Goal: Task Accomplishment & Management: Use online tool/utility

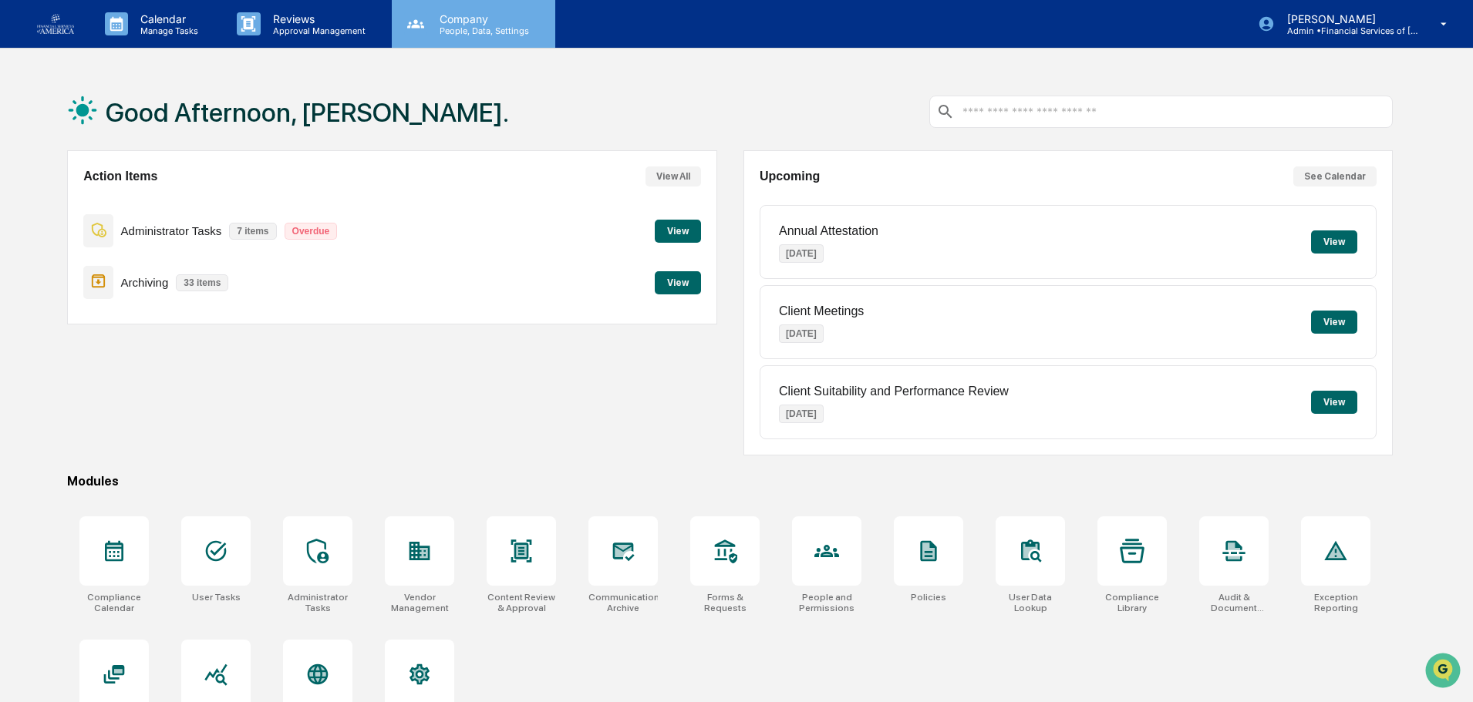
click at [456, 21] on p "Company" at bounding box center [481, 18] width 109 height 13
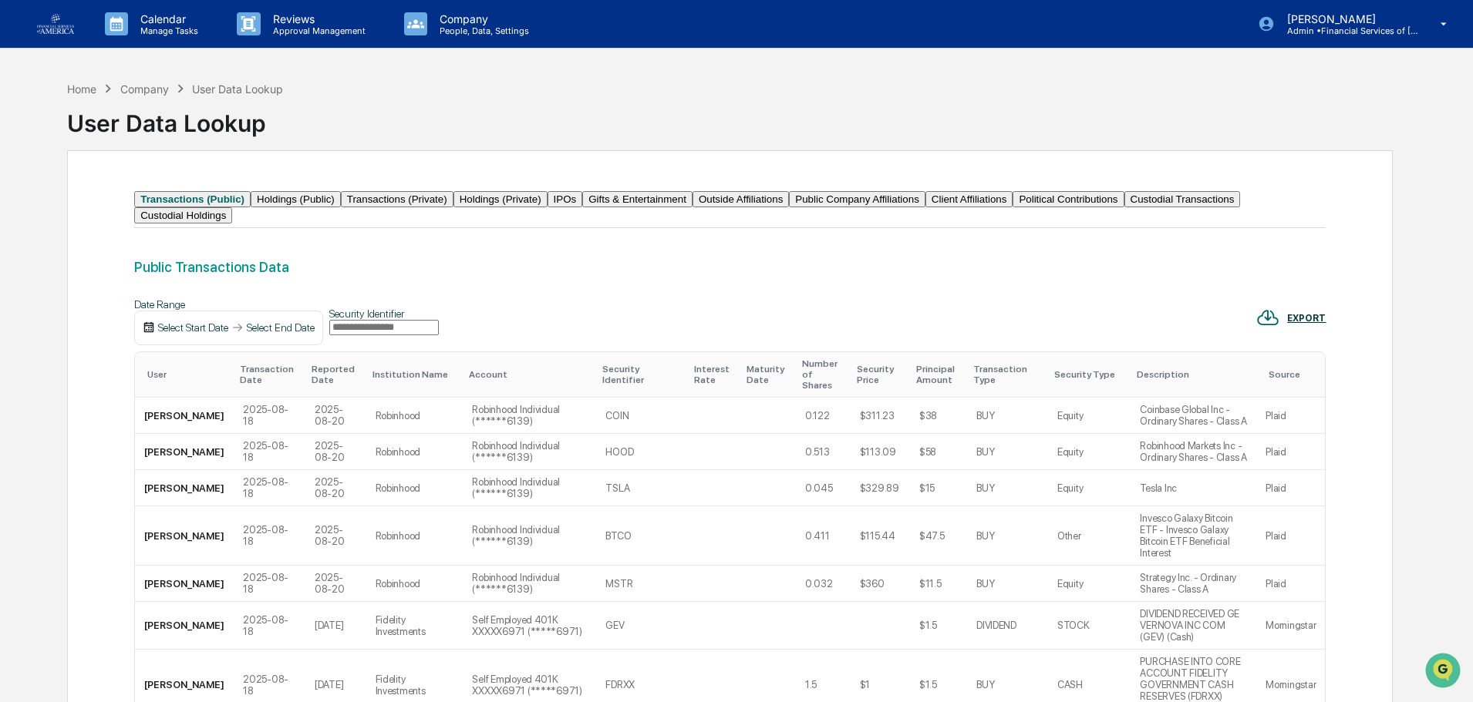
click at [411, 335] on input "text" at bounding box center [383, 327] width 109 height 15
click at [461, 30] on p "People, Data, Settings" at bounding box center [481, 30] width 109 height 11
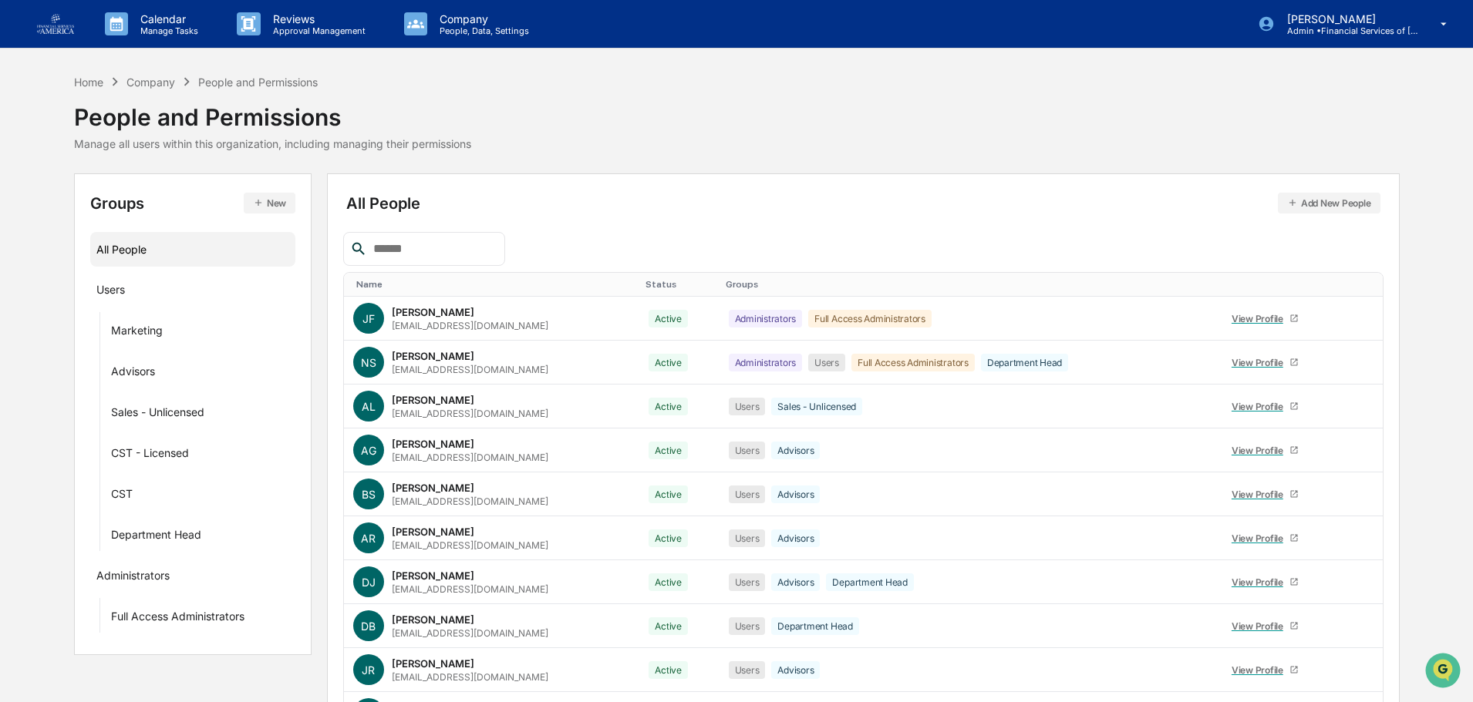
click at [392, 251] on input "text" at bounding box center [432, 249] width 131 height 20
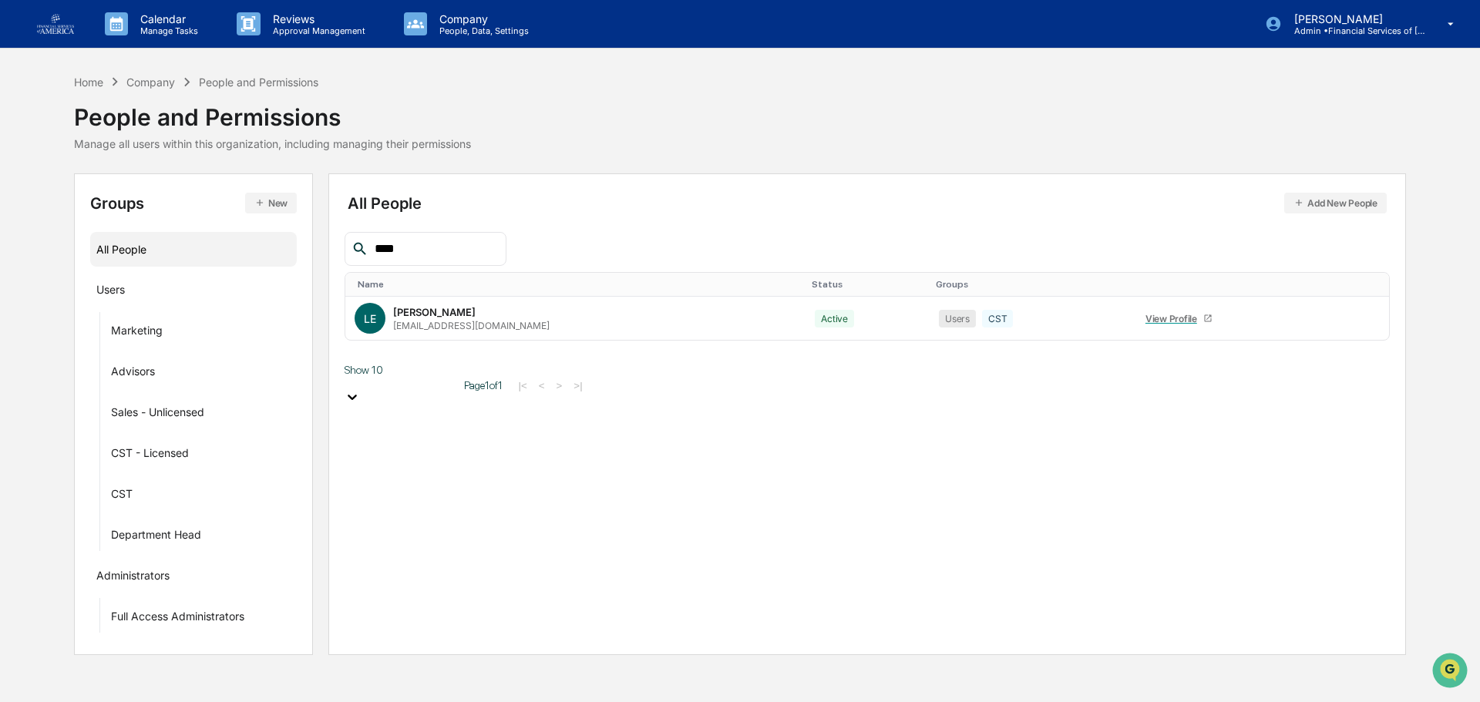
type input "****"
click at [177, 29] on p "Manage Tasks" at bounding box center [167, 30] width 78 height 11
drag, startPoint x: 153, startPoint y: 119, endPoint x: 162, endPoint y: 136, distance: 19.0
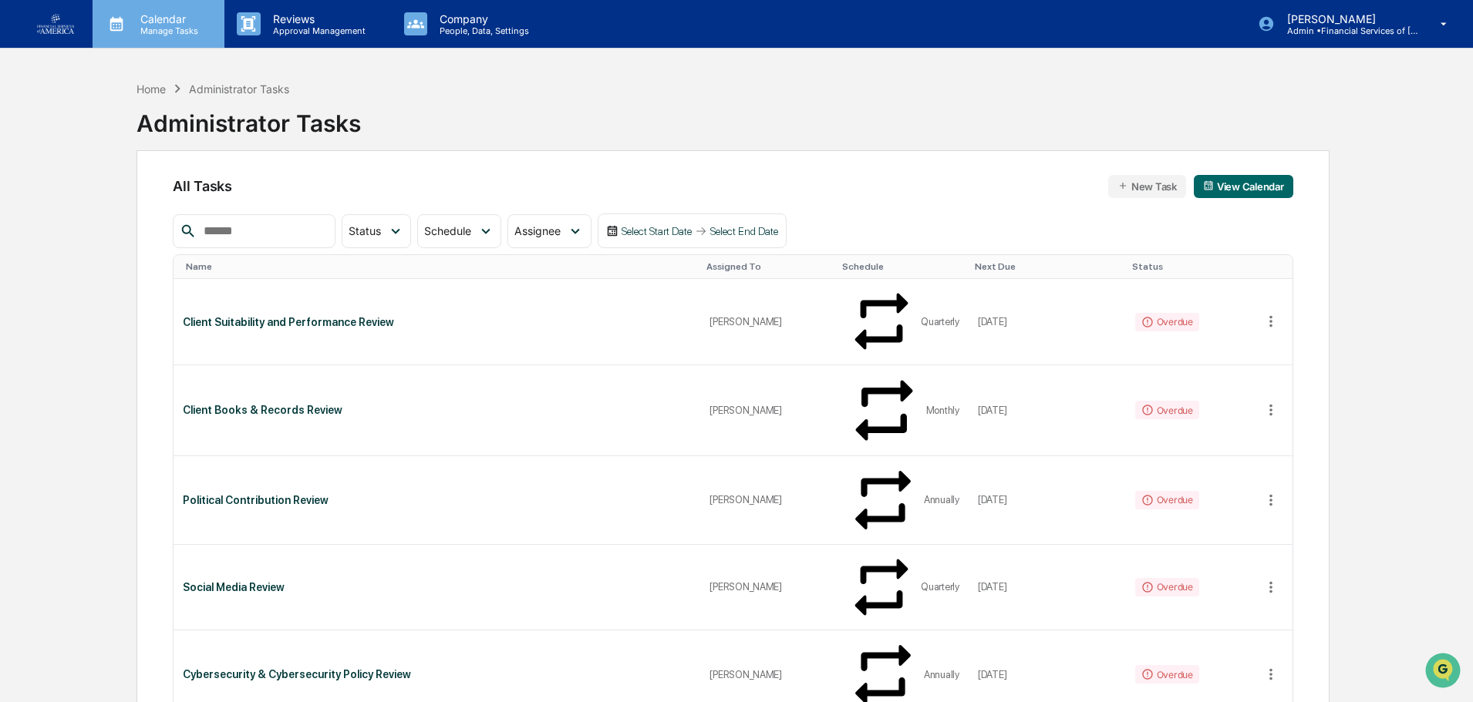
click at [193, 16] on p "Calendar" at bounding box center [167, 18] width 78 height 13
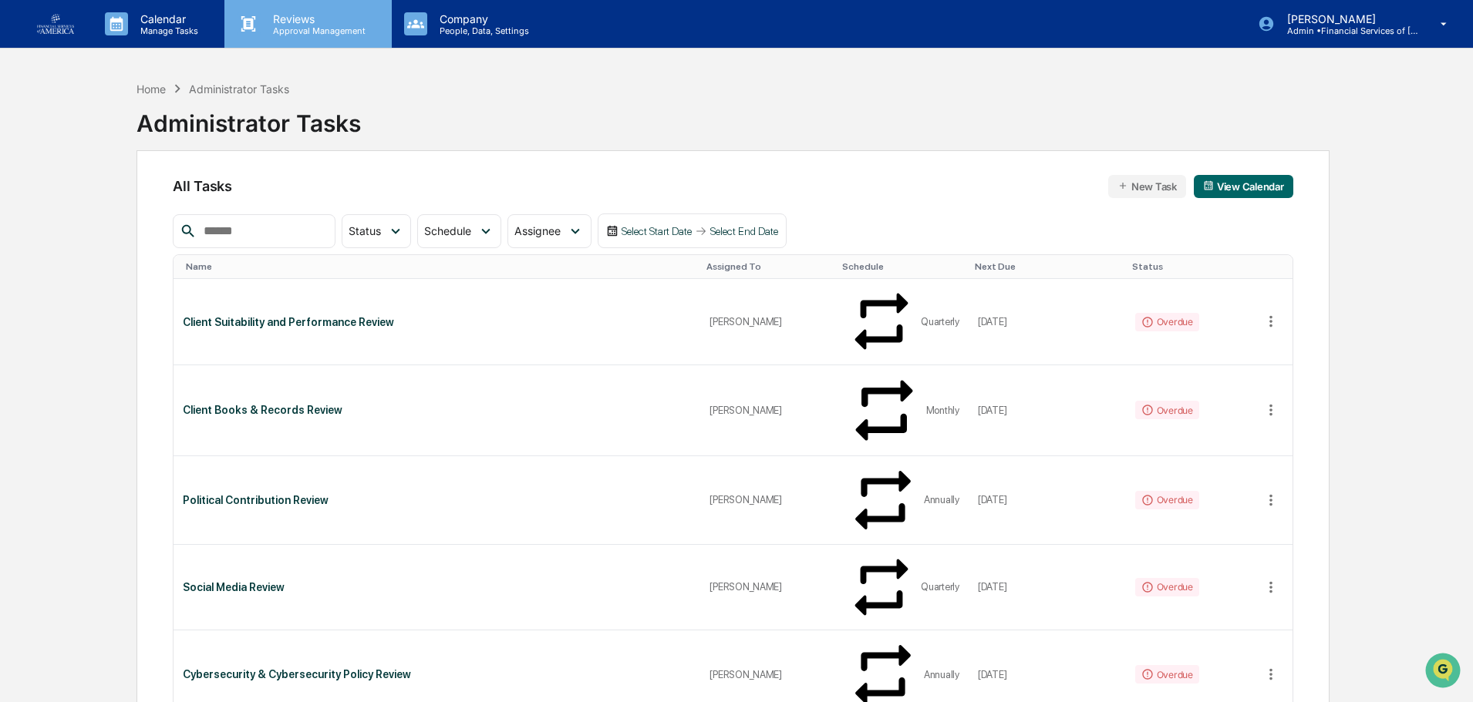
click at [289, 17] on p "Reviews" at bounding box center [317, 18] width 113 height 13
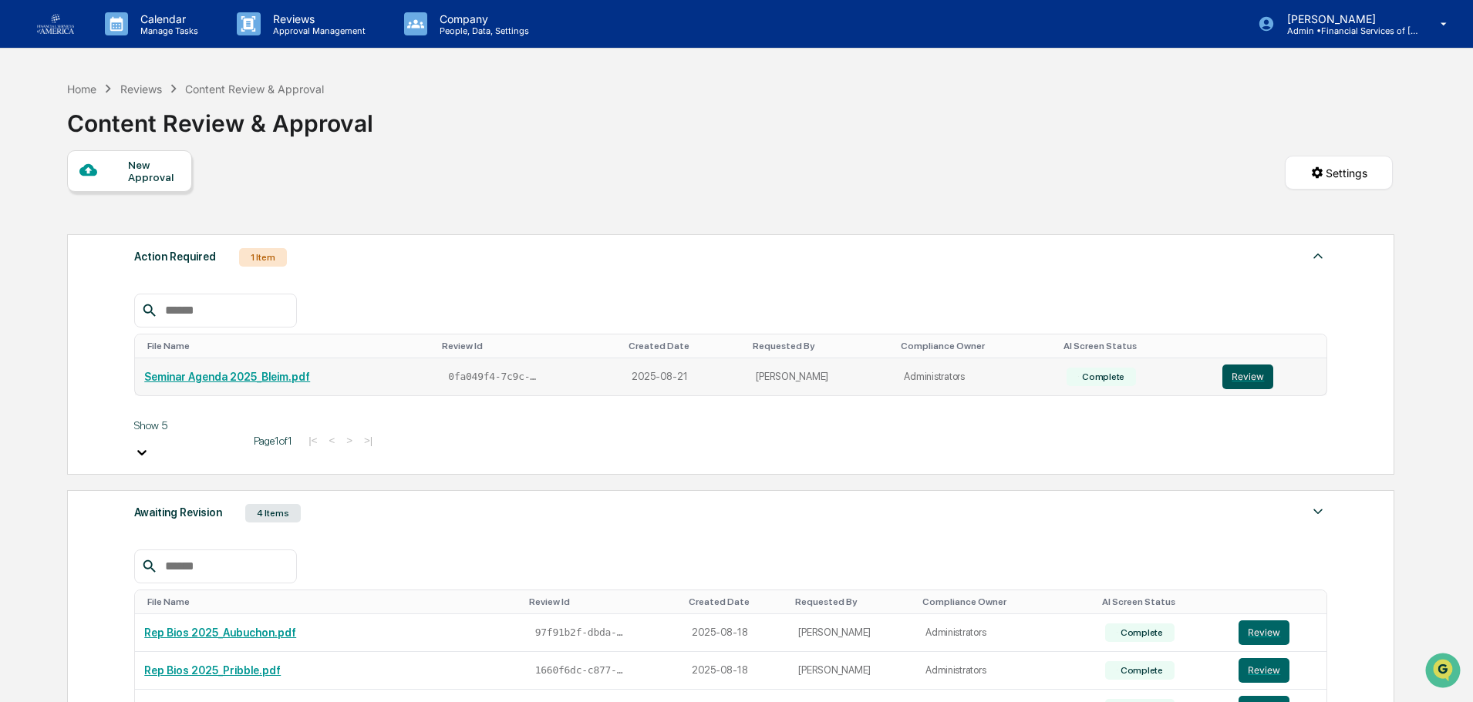
click at [1235, 379] on button "Review" at bounding box center [1247, 377] width 51 height 25
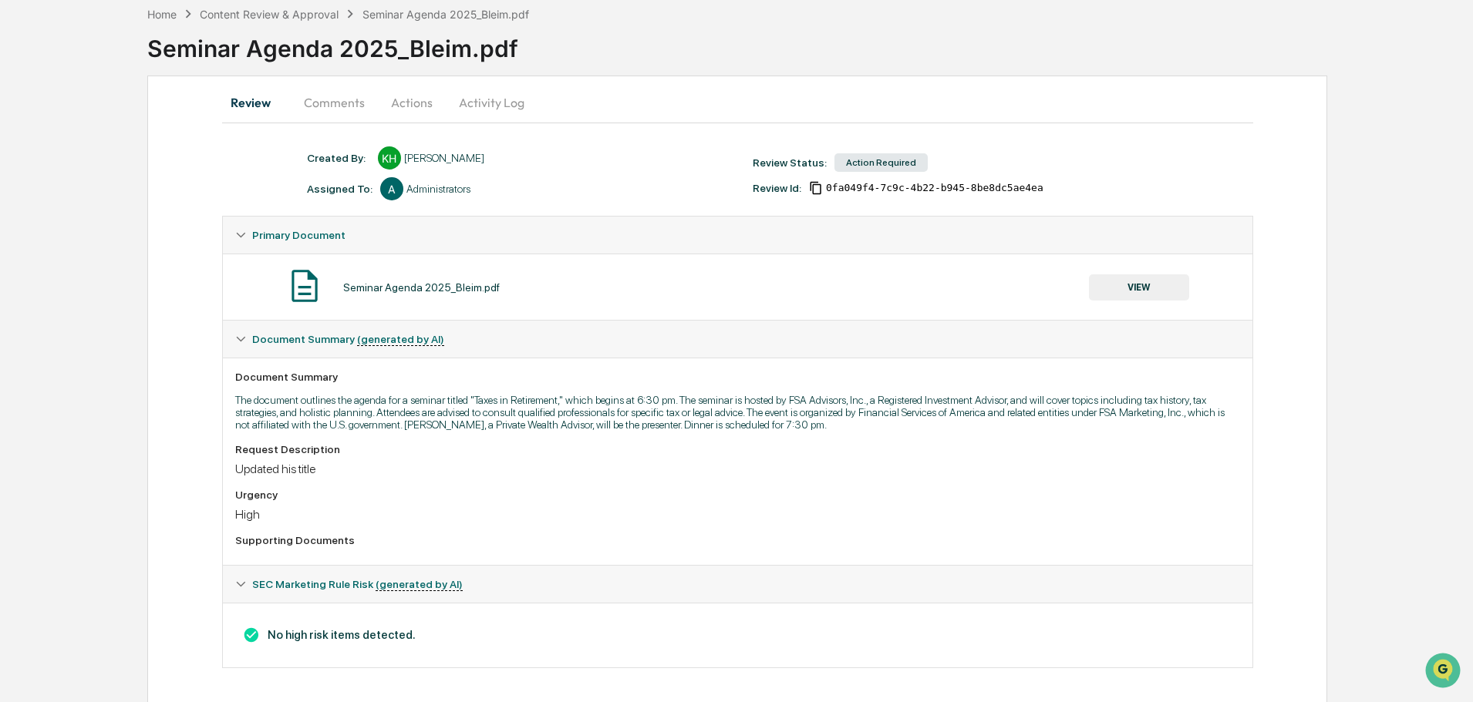
scroll to position [80, 0]
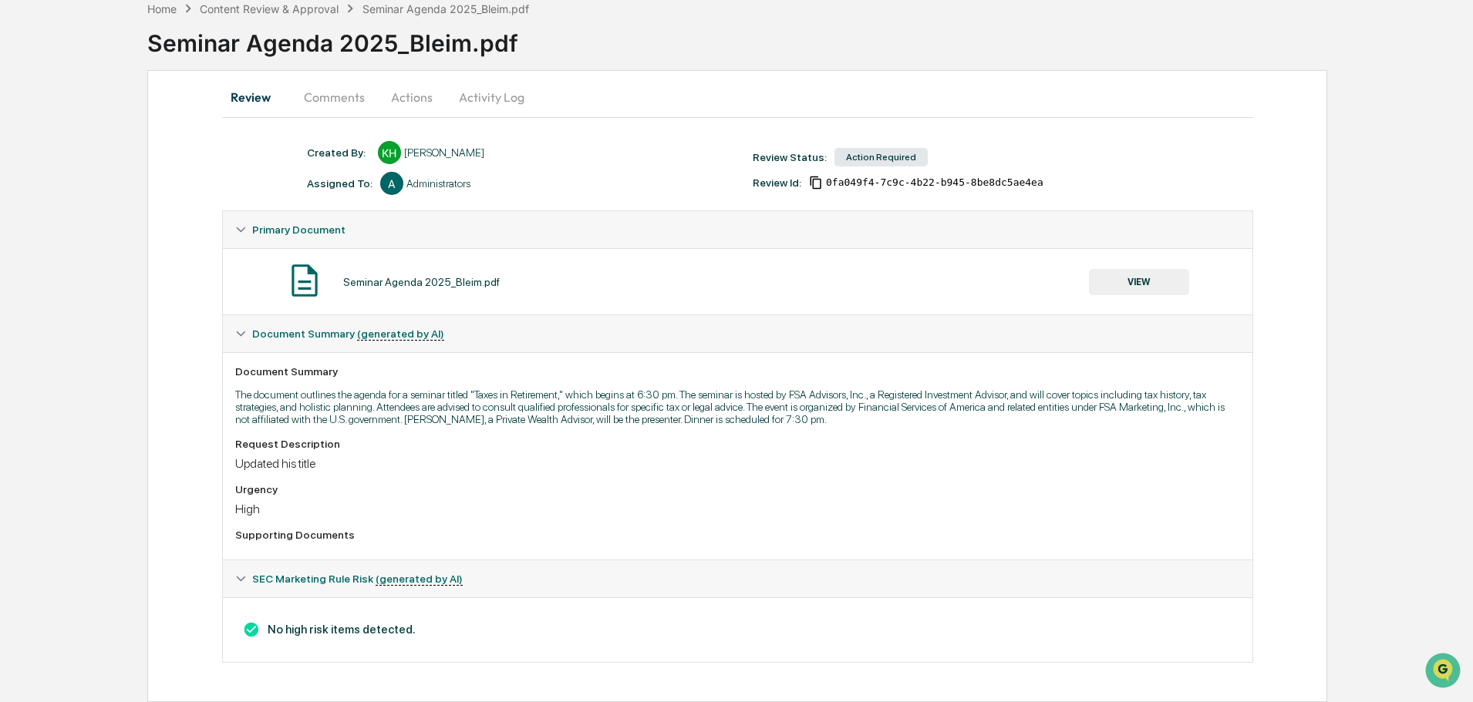
click at [1116, 284] on button "VIEW" at bounding box center [1139, 282] width 100 height 26
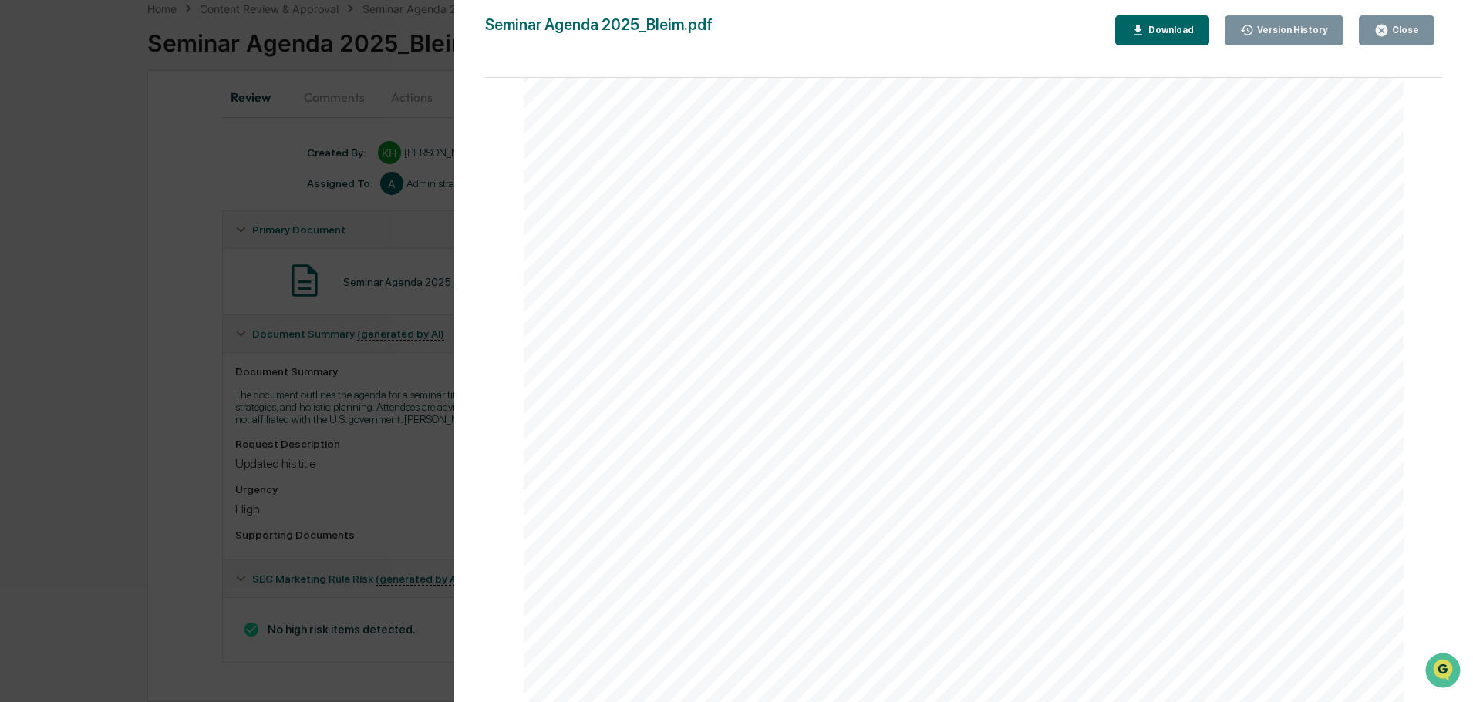
scroll to position [0, 0]
click at [1385, 26] on icon "button" at bounding box center [1381, 31] width 12 height 12
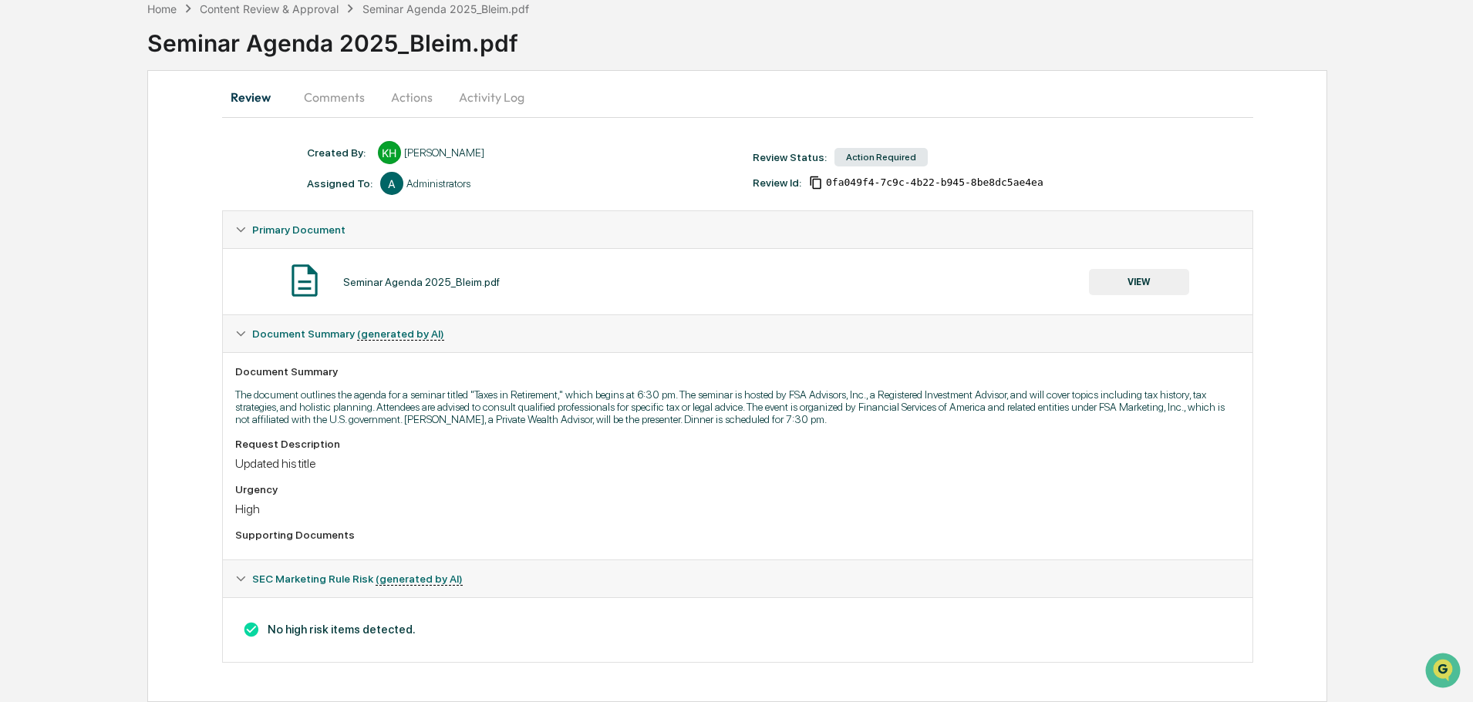
click at [401, 93] on button "Actions" at bounding box center [411, 97] width 69 height 37
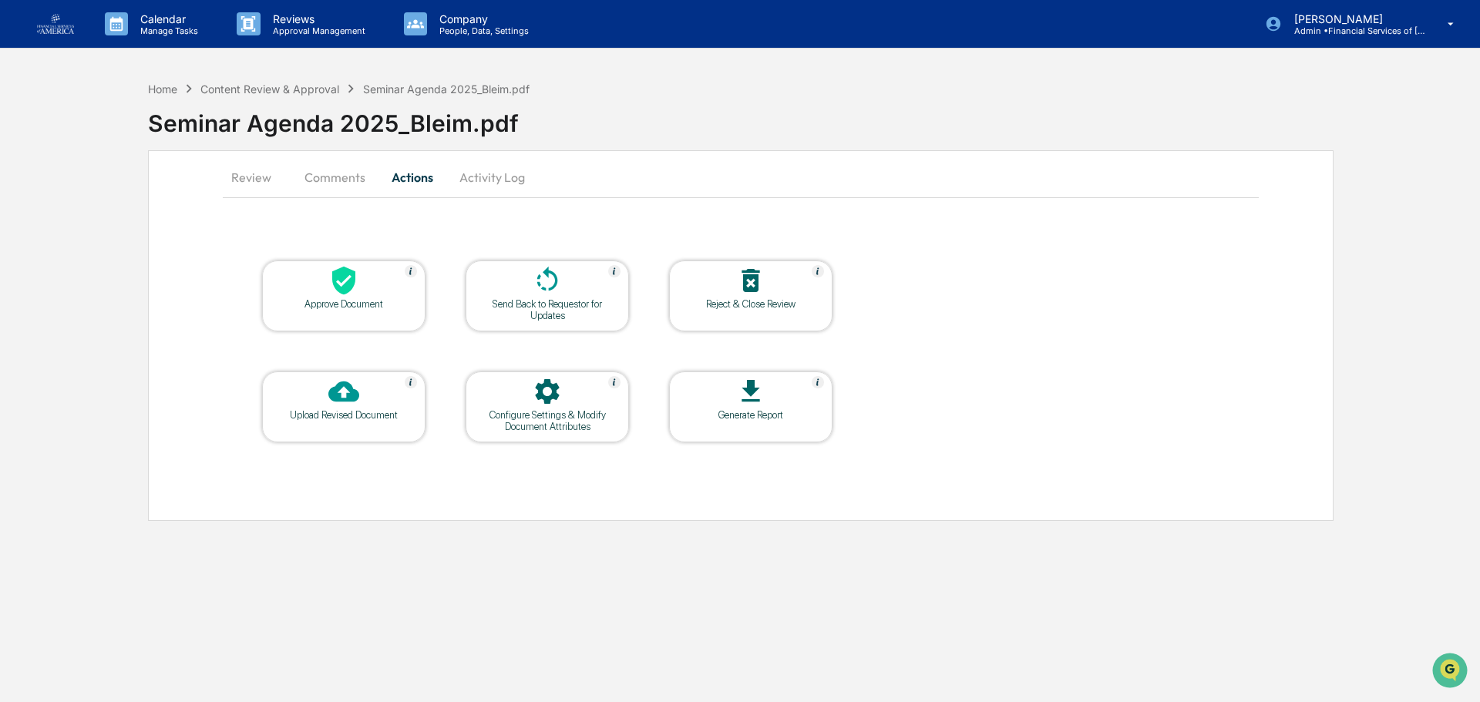
click at [333, 290] on icon at bounding box center [343, 280] width 31 height 31
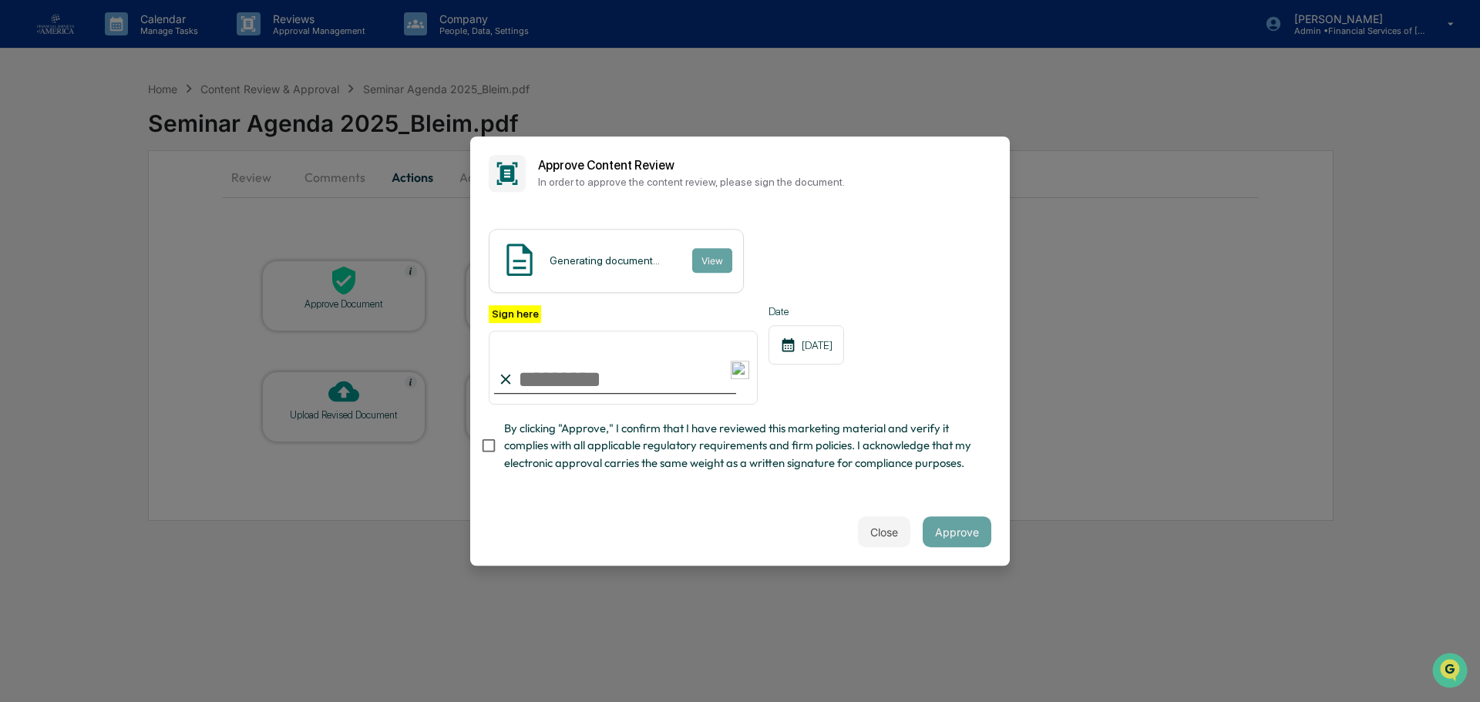
click at [557, 376] on input "Sign here" at bounding box center [623, 368] width 269 height 74
click at [584, 379] on input "Sign here" at bounding box center [623, 368] width 269 height 74
type input "**********"
click at [658, 452] on span "By clicking "Approve," I confirm that I have reviewed this marketing material a…" at bounding box center [741, 446] width 475 height 52
click at [944, 534] on button "Approve" at bounding box center [957, 532] width 69 height 31
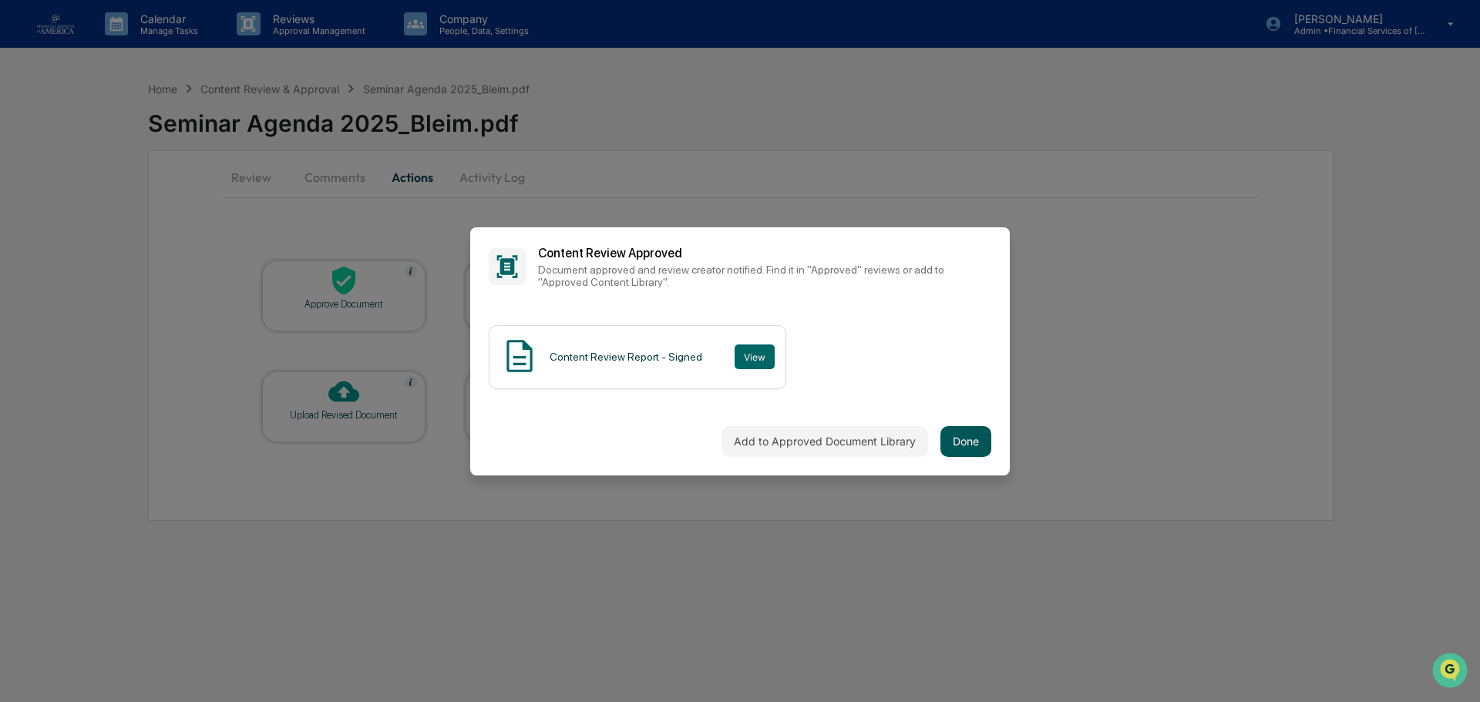
click at [967, 437] on button "Done" at bounding box center [966, 441] width 51 height 31
